Goal: Find specific page/section

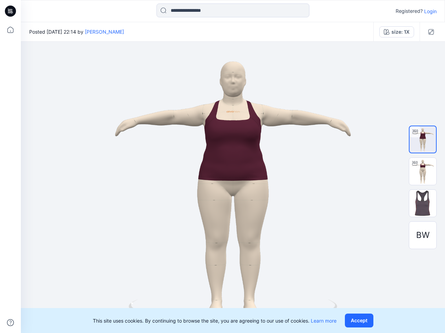
click at [222, 167] on div at bounding box center [233, 188] width 424 height 292
click at [11, 11] on icon at bounding box center [11, 11] width 3 height 0
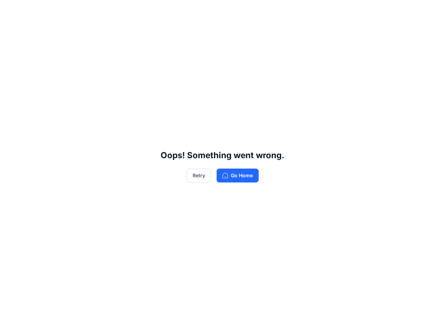
click at [10, 30] on div "Oops! Something went wrong. Retry Go Home" at bounding box center [222, 166] width 445 height 333
click at [10, 323] on div "Oops! Something went wrong. Retry Go Home" at bounding box center [222, 166] width 445 height 333
click at [233, 10] on div "Oops! Something went wrong. Retry Go Home" at bounding box center [222, 166] width 445 height 333
click at [430, 11] on div "Oops! Something went wrong. Retry Go Home" at bounding box center [222, 166] width 445 height 333
click at [89, 32] on div "Oops! Something went wrong. Retry Go Home" at bounding box center [222, 166] width 445 height 333
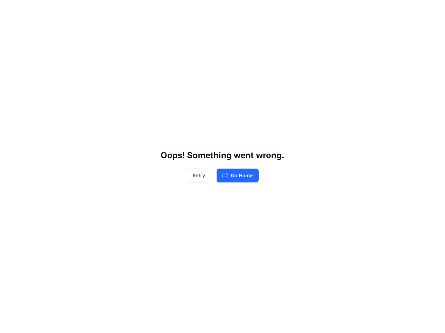
click at [396, 32] on div "Oops! Something went wrong. Retry Go Home" at bounding box center [222, 166] width 445 height 333
click at [431, 32] on div "Oops! Something went wrong. Retry Go Home" at bounding box center [222, 166] width 445 height 333
click at [422, 140] on div "Oops! Something went wrong. Retry Go Home" at bounding box center [222, 166] width 445 height 333
